Goal: Transaction & Acquisition: Book appointment/travel/reservation

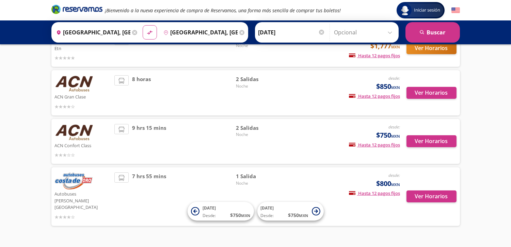
scroll to position [107, 0]
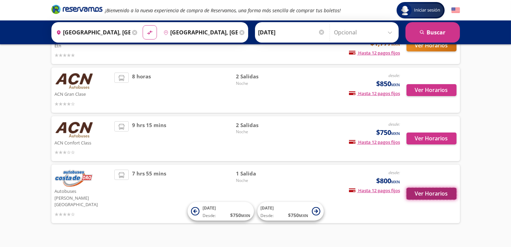
click at [426, 187] on button "Ver Horarios" at bounding box center [431, 193] width 50 height 12
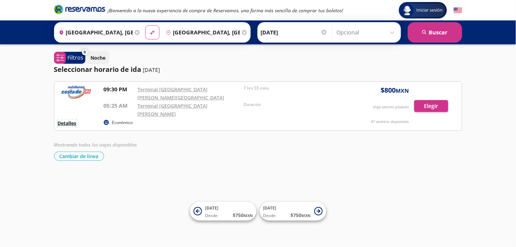
click at [69, 119] on button "Detalles" at bounding box center [67, 122] width 19 height 7
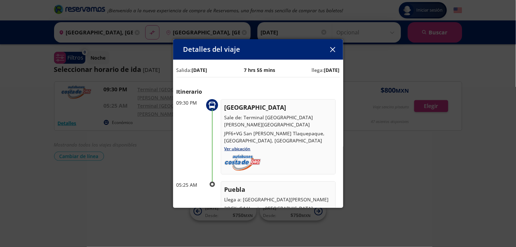
click at [336, 52] on button "button" at bounding box center [333, 49] width 10 height 10
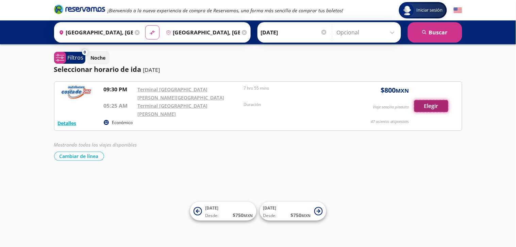
click at [423, 100] on button "Elegir" at bounding box center [431, 106] width 34 height 12
